Goal: Transaction & Acquisition: Purchase product/service

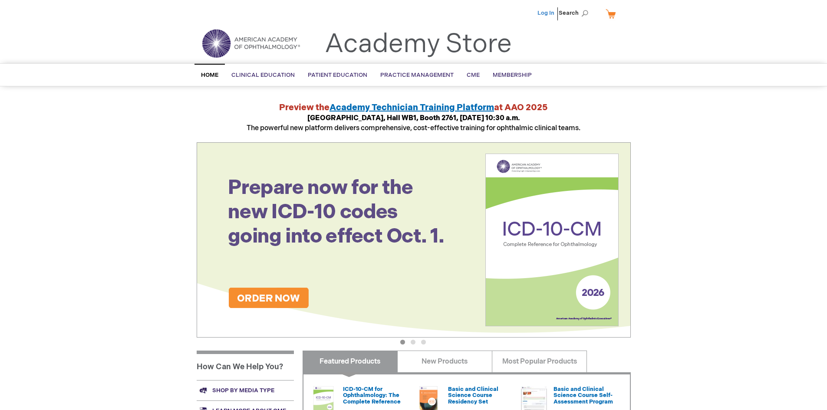
click at [541, 14] on link "Log In" at bounding box center [545, 13] width 17 height 7
click at [614, 16] on link "My Cart" at bounding box center [614, 13] width 21 height 15
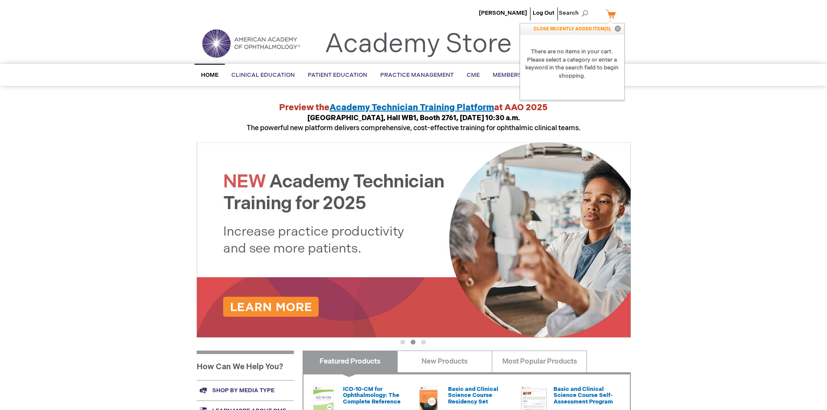
drag, startPoint x: 762, startPoint y: 148, endPoint x: 690, endPoint y: 85, distance: 95.6
click at [760, 147] on div "Kwang Kim Log Out Search My Cart CLOSE RECENTLY ADDED ITEM(S) Close There are n…" at bounding box center [413, 326] width 827 height 652
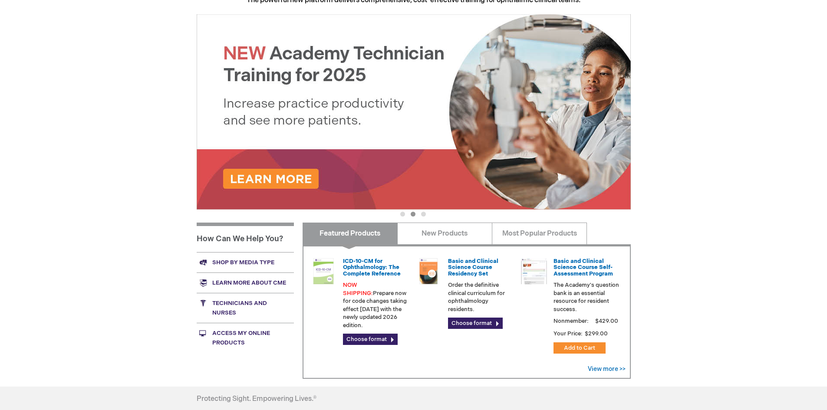
scroll to position [217, 0]
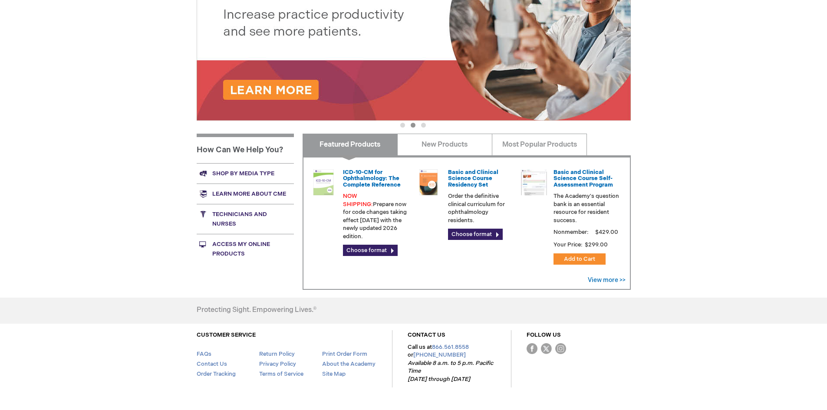
click at [240, 177] on link "Shop by media type" at bounding box center [245, 173] width 97 height 20
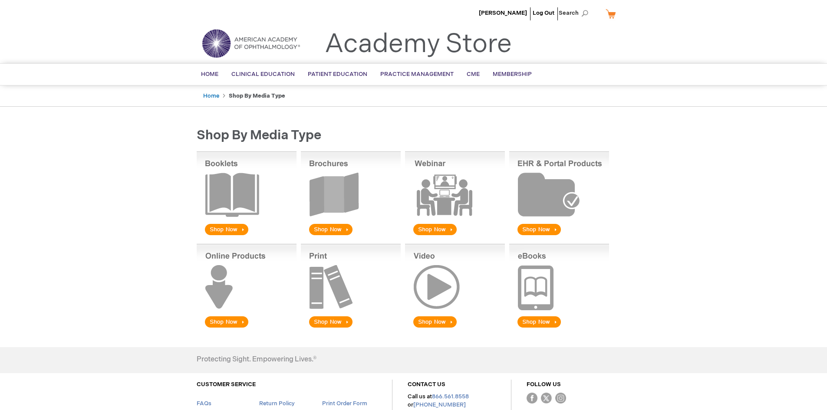
click at [334, 195] on img at bounding box center [351, 194] width 100 height 86
click at [330, 229] on img at bounding box center [351, 194] width 100 height 86
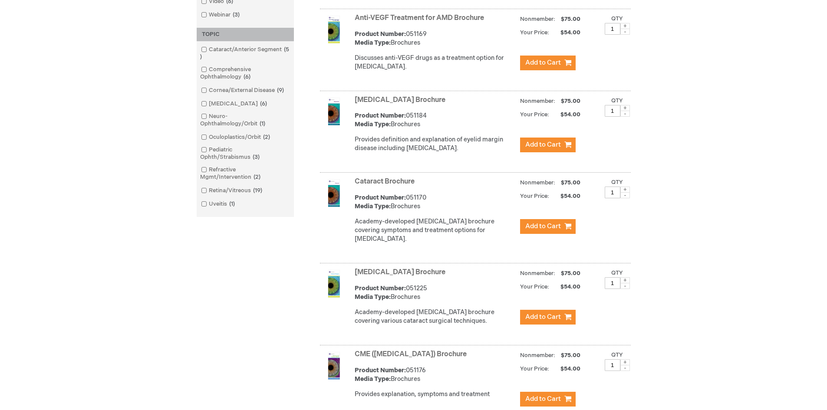
scroll to position [477, 0]
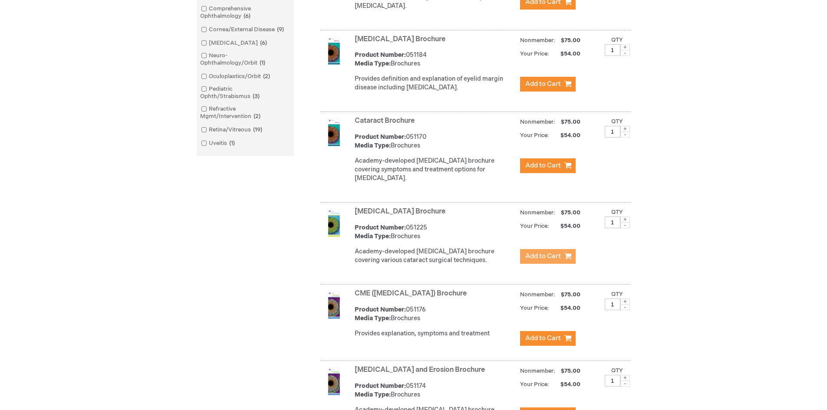
click at [527, 260] on span "Add to Cart" at bounding box center [543, 256] width 36 height 8
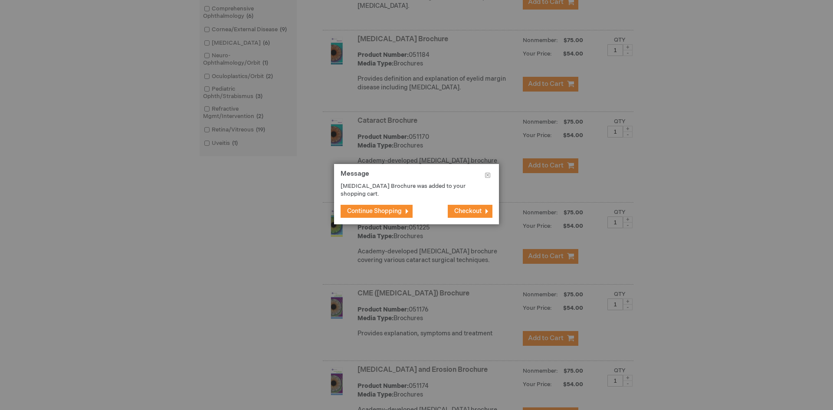
click at [367, 208] on span "Continue Shopping" at bounding box center [374, 210] width 55 height 7
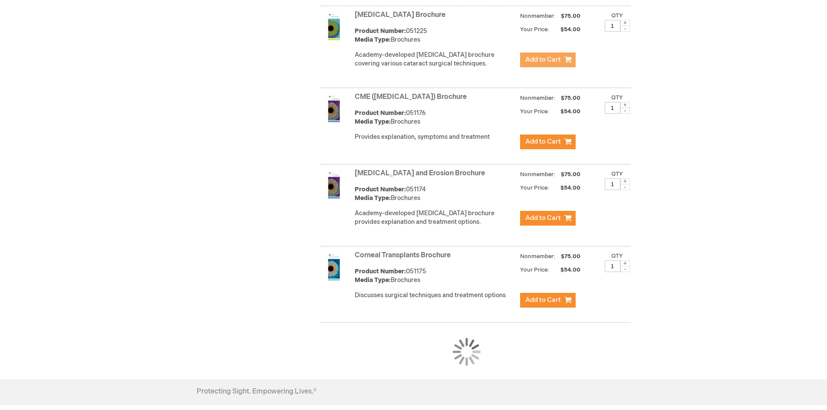
scroll to position [694, 0]
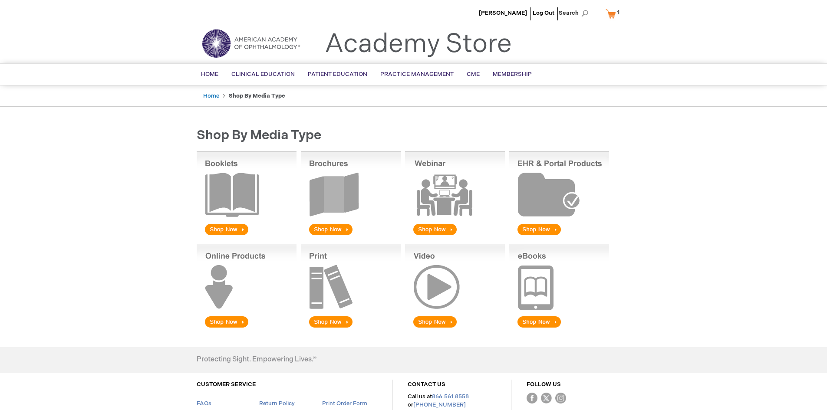
click at [326, 229] on img at bounding box center [351, 194] width 100 height 86
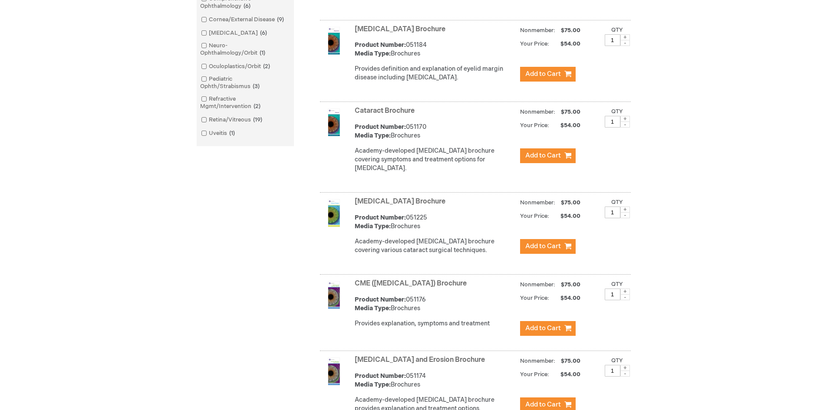
scroll to position [604, 0]
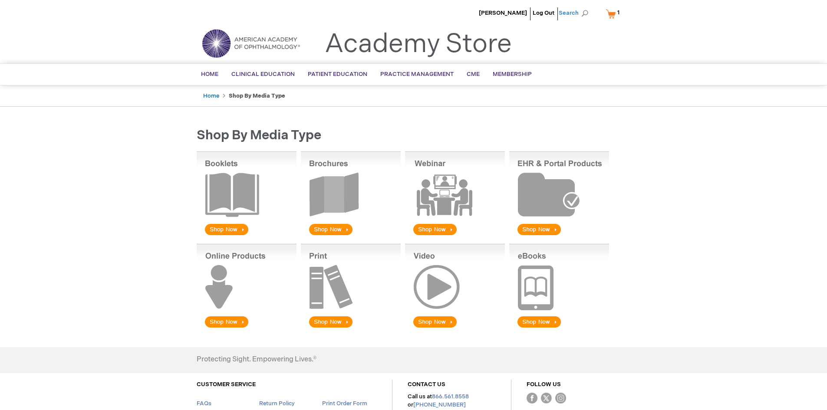
click at [587, 15] on span "Search" at bounding box center [575, 12] width 33 height 17
type input "posterior capsulotomy brochures"
click at [581, 7] on button "Search" at bounding box center [584, 14] width 7 height 14
click at [538, 53] on span "Capsulotomy" at bounding box center [551, 56] width 49 height 7
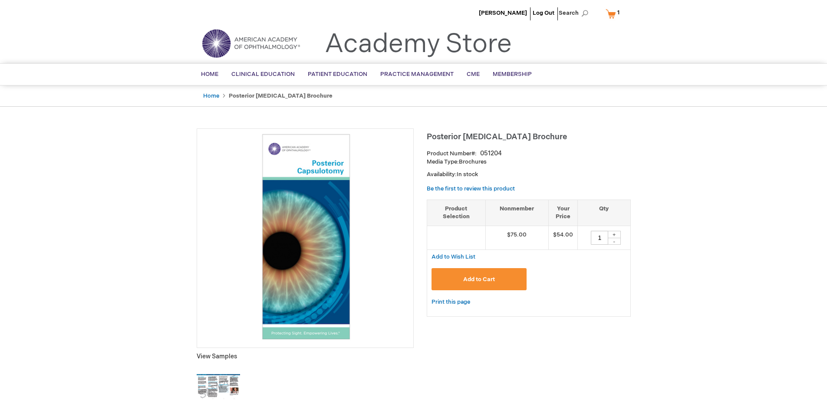
click at [491, 280] on span "Add to Cart" at bounding box center [479, 279] width 32 height 7
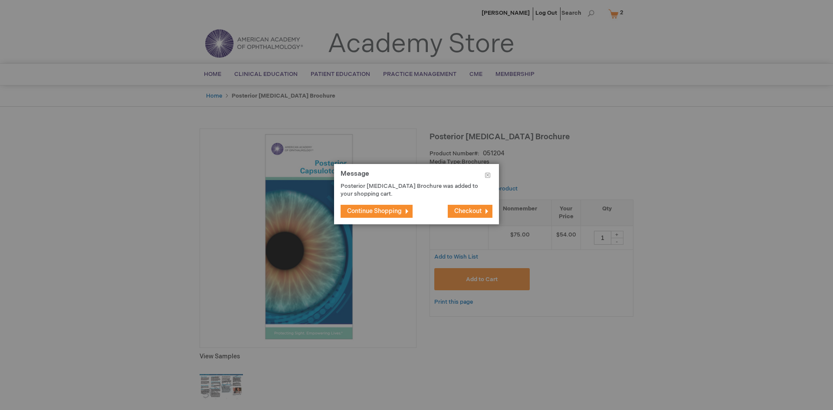
click at [467, 213] on span "Checkout" at bounding box center [467, 210] width 27 height 7
click at [467, 211] on span "Checkout" at bounding box center [467, 210] width 27 height 7
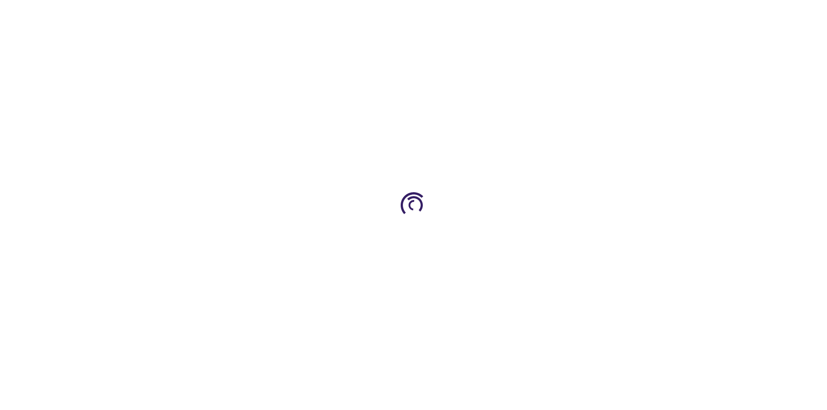
select select "US"
select select "12"
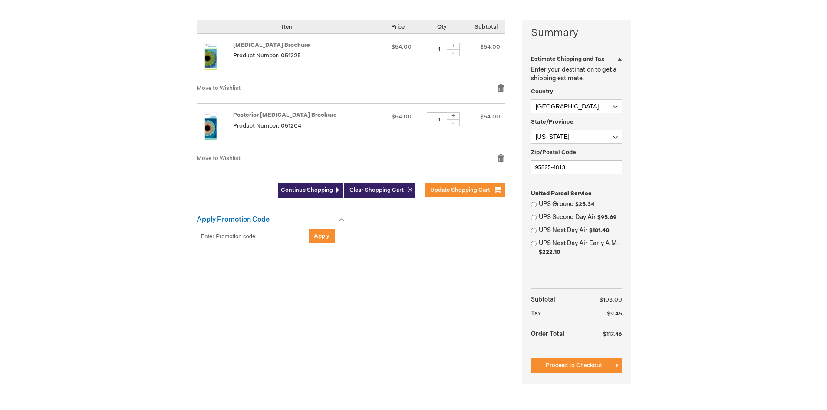
scroll to position [217, 0]
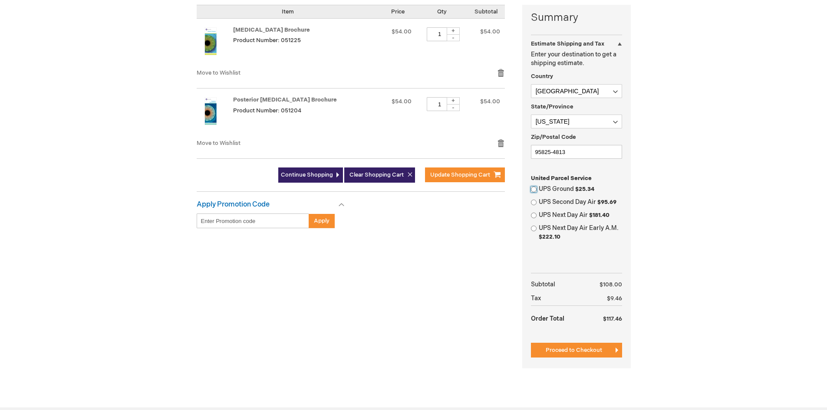
click at [533, 190] on input "UPS Ground $25.34" at bounding box center [534, 190] width 6 height 6
radio input "true"
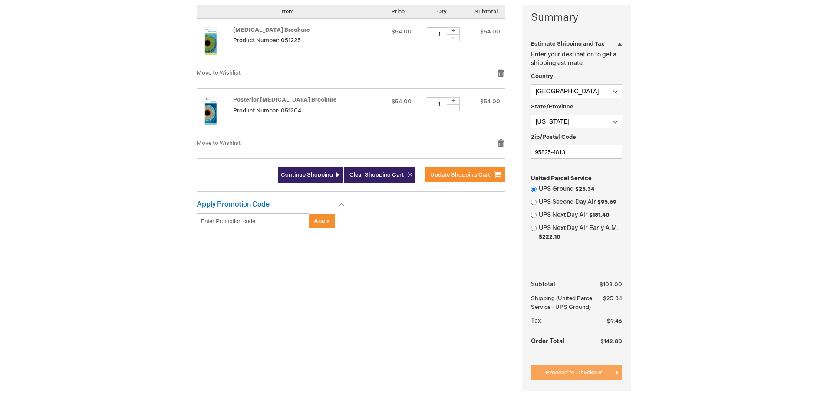
click at [587, 376] on span "Proceed to Checkout" at bounding box center [574, 372] width 56 height 7
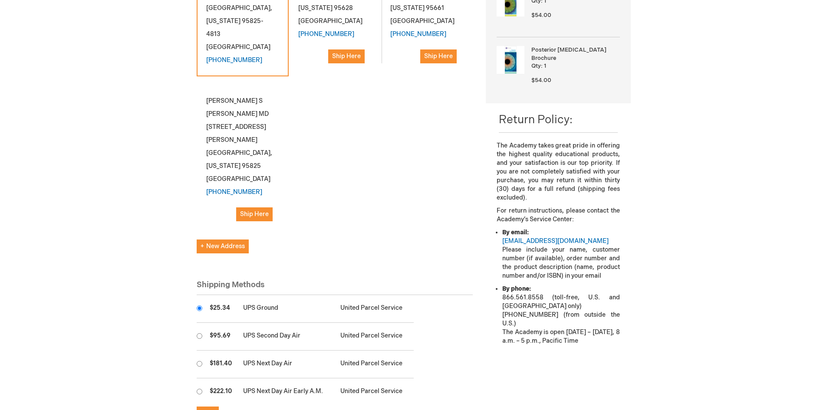
scroll to position [217, 0]
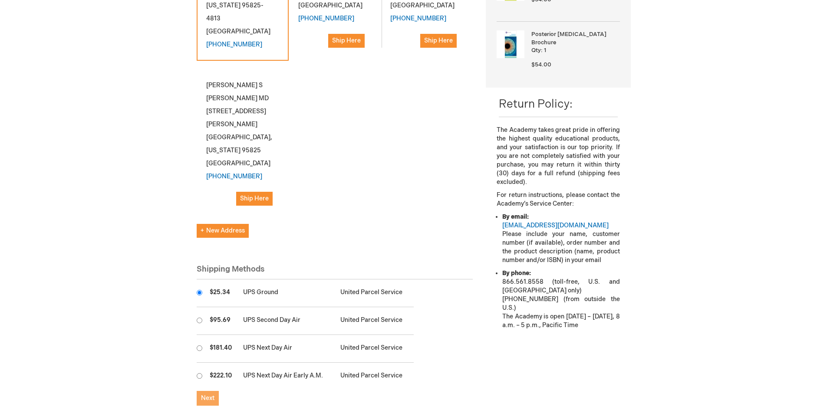
click at [206, 391] on button "Next" at bounding box center [208, 398] width 22 height 15
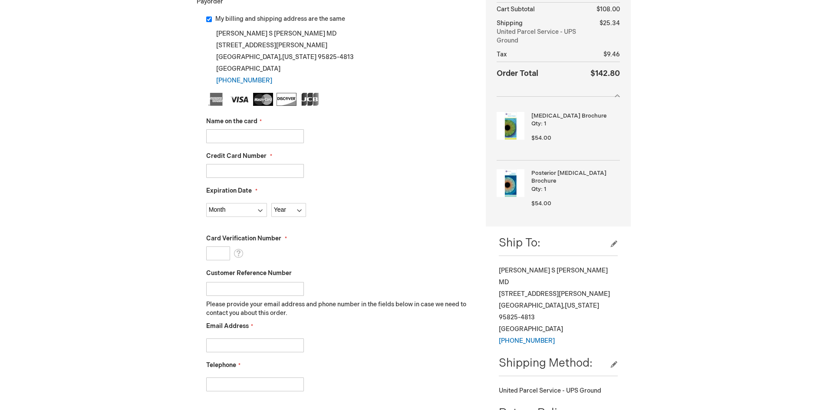
scroll to position [43, 0]
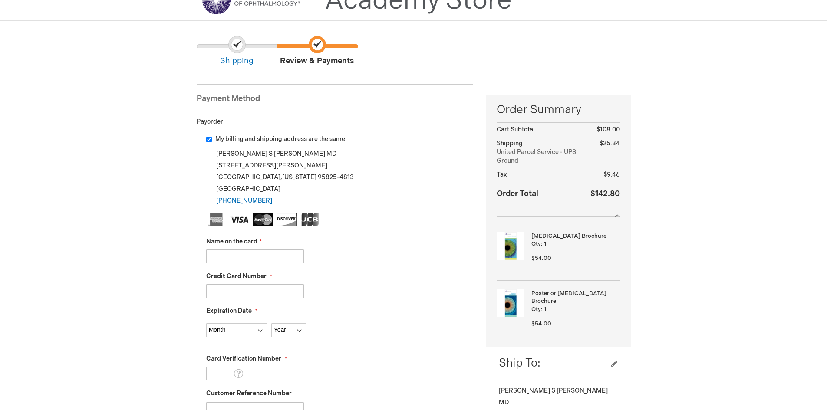
click at [236, 260] on input "Name on the card" at bounding box center [255, 257] width 98 height 14
type input "Kwang s Kim"
type input "4147099834442764"
click at [261, 335] on select "Month 01 - January 02 - February 03 - March 04 - April 05 - May 06 - June 07 - …" at bounding box center [236, 330] width 61 height 14
select select "2"
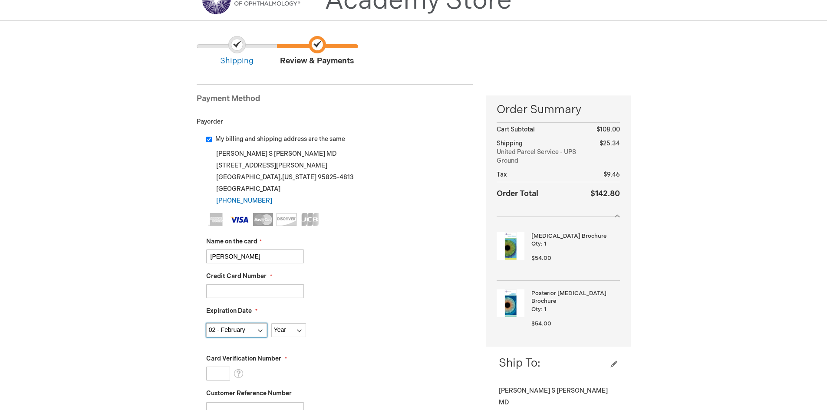
click at [206, 323] on select "Month 01 - January 02 - February 03 - March 04 - April 05 - May 06 - June 07 - …" at bounding box center [236, 330] width 61 height 14
click at [300, 333] on select "Year 2025 2026 2027 2028 2029 2030 2031 2032 2033 2034 2035" at bounding box center [288, 330] width 35 height 14
select select "2029"
click at [271, 323] on select "Year 2025 2026 2027 2028 2029 2030 2031 2032 2033 2034 2035" at bounding box center [288, 330] width 35 height 14
click at [221, 372] on input "Card Verification Number" at bounding box center [218, 374] width 24 height 14
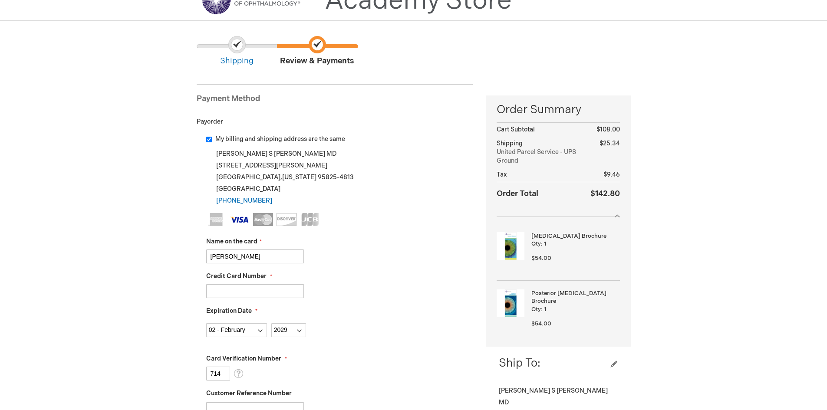
type input "714"
click at [354, 323] on div "Month 01 - January 02 - February 03 - March 04 - April 05 - May 06 - June 07 - …" at bounding box center [339, 328] width 267 height 18
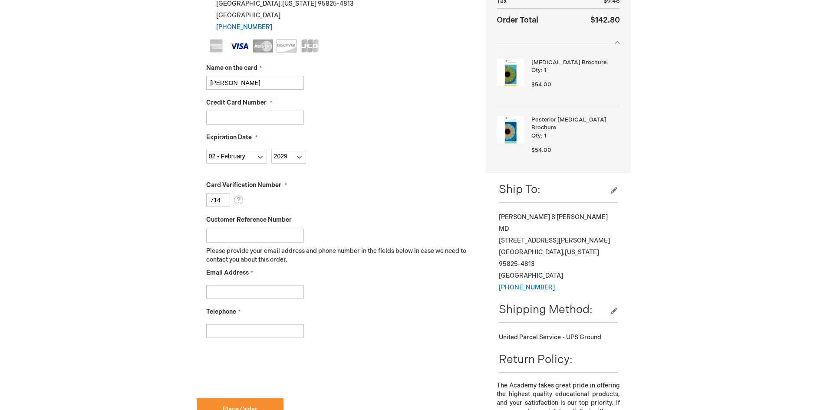
click at [247, 300] on fieldset "Name on the card Kwang s Kim Credit Card Number 4147099834442764 Expiration Dat…" at bounding box center [339, 192] width 267 height 307
click at [249, 294] on input "Email Address" at bounding box center [255, 292] width 98 height 14
type input "heather@lasikworld.com"
click at [246, 329] on input "Telephone" at bounding box center [255, 331] width 98 height 14
type input "[PHONE_NUMBER]"
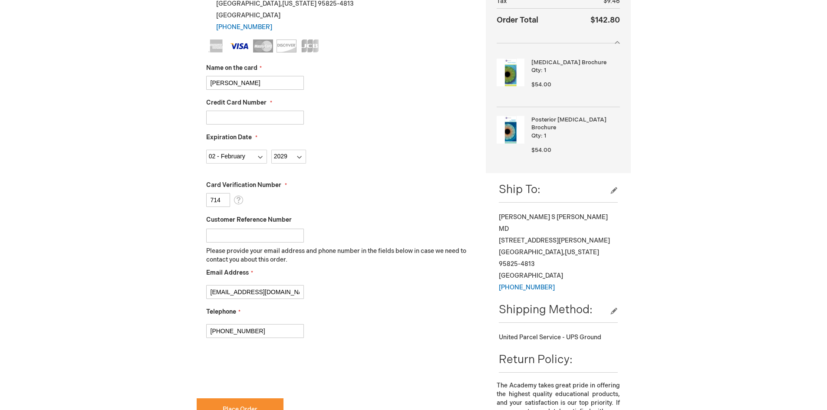
checkbox input "true"
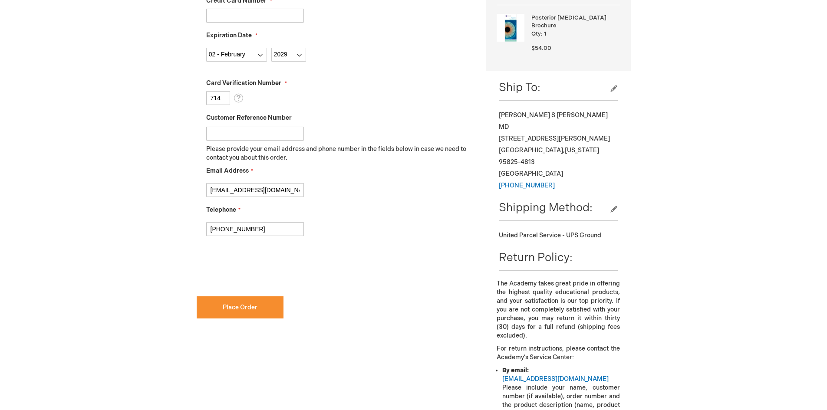
scroll to position [391, 0]
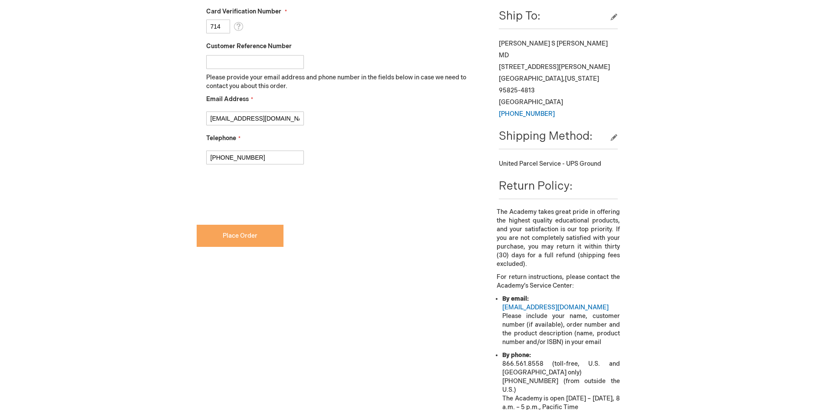
click at [237, 237] on span "Place Order" at bounding box center [240, 235] width 35 height 7
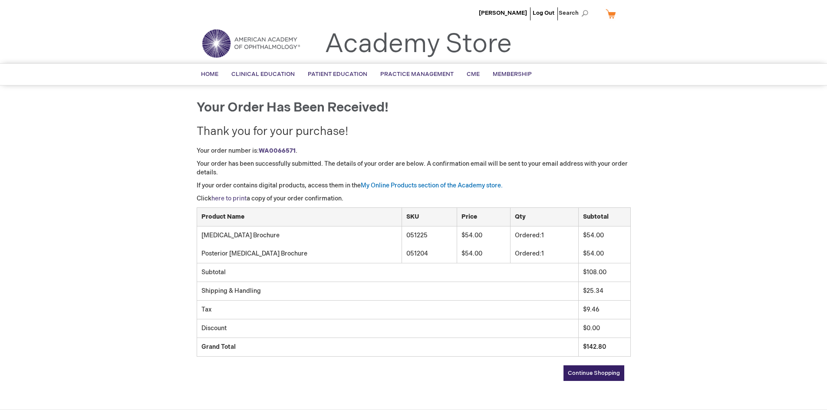
click at [230, 200] on link "here to print" at bounding box center [228, 198] width 35 height 7
click at [546, 12] on link "Log Out" at bounding box center [544, 13] width 22 height 7
